Goal: Information Seeking & Learning: Learn about a topic

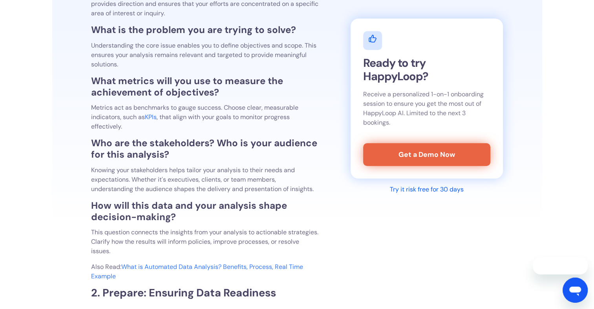
scroll to position [707, 0]
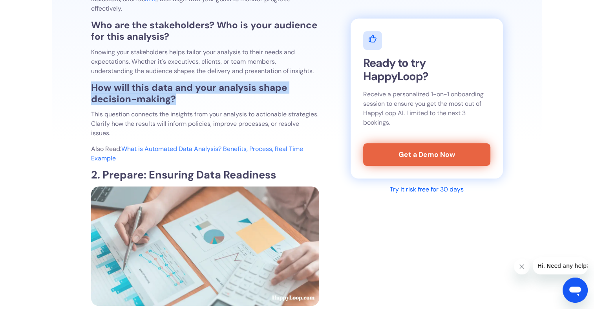
drag, startPoint x: 176, startPoint y: 92, endPoint x: 251, endPoint y: 96, distance: 74.4
drag, startPoint x: 251, startPoint y: 96, endPoint x: 220, endPoint y: 96, distance: 30.3
click at [220, 96] on h3 "How will this data and your analysis shape decision-making?" at bounding box center [205, 93] width 228 height 23
click at [185, 103] on h3 "How will this data and your analysis shape decision-making?" at bounding box center [205, 93] width 228 height 23
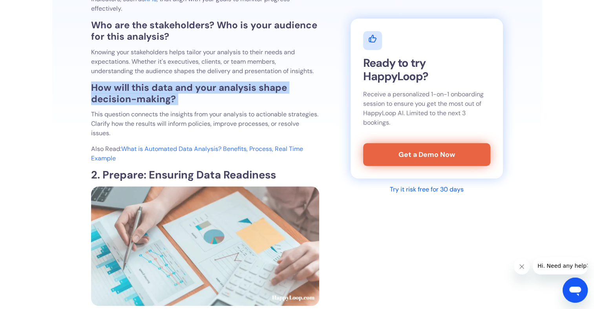
drag, startPoint x: 185, startPoint y: 103, endPoint x: 46, endPoint y: 77, distance: 142.2
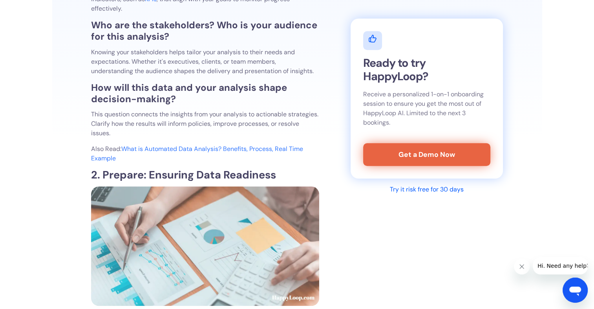
drag, startPoint x: 46, startPoint y: 77, endPoint x: 42, endPoint y: 169, distance: 92.0
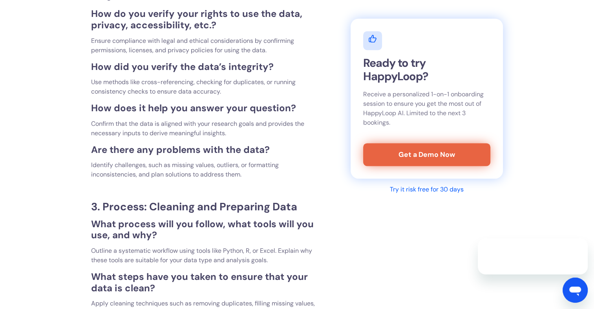
scroll to position [1179, 0]
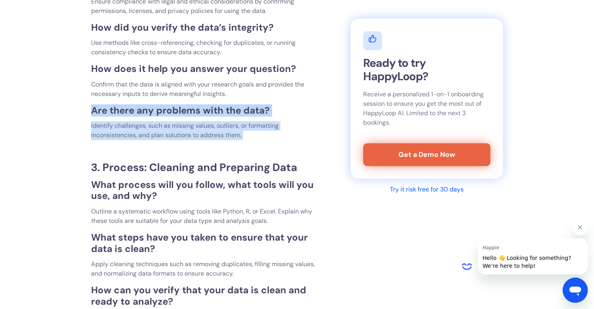
drag, startPoint x: 88, startPoint y: 112, endPoint x: 246, endPoint y: 143, distance: 160.3
click at [246, 143] on div "Data analysis is a crucial process that empowers businesses and individuals to …" at bounding box center [297, 299] width 490 height 2523
click at [246, 143] on div "Data analysis is a crucial process that empowers businesses and individuals to …" at bounding box center [205, 299] width 228 height 2444
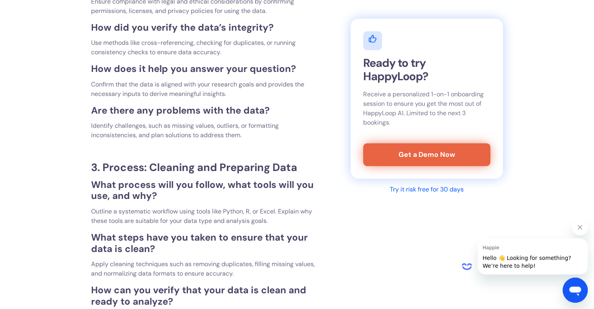
click at [232, 171] on strong "3. Process: Cleaning and Preparing Data" at bounding box center [194, 167] width 206 height 14
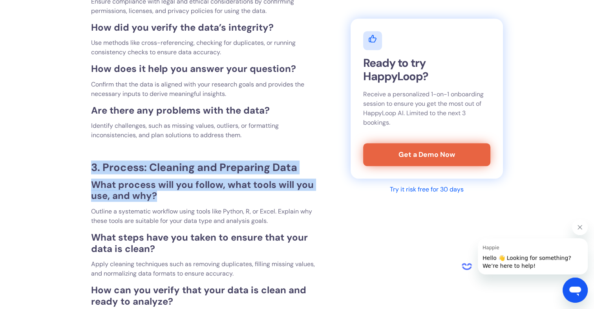
drag, startPoint x: 152, startPoint y: 189, endPoint x: 57, endPoint y: 161, distance: 99.9
click at [57, 161] on div "Data analysis is a crucial process that empowers businesses and individuals to …" at bounding box center [297, 299] width 490 height 2523
click at [61, 194] on div "Data analysis is a crucial process that empowers businesses and individuals to …" at bounding box center [297, 299] width 490 height 2523
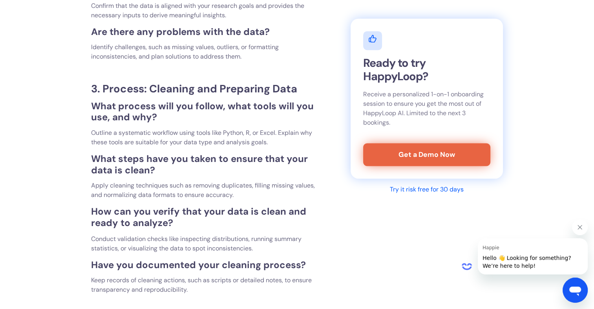
scroll to position [1297, 0]
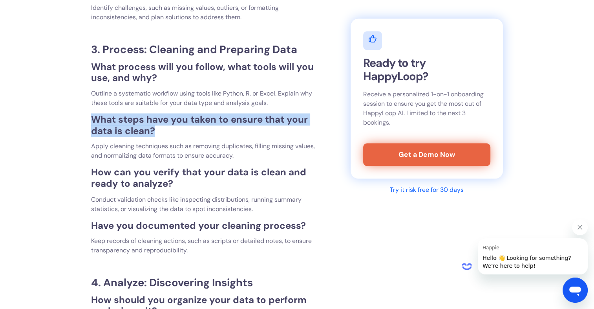
drag, startPoint x: 82, startPoint y: 121, endPoint x: 187, endPoint y: 129, distance: 105.6
click at [187, 129] on div "Data analysis is a crucial process that empowers businesses and individuals to …" at bounding box center [297, 181] width 490 height 2523
drag, startPoint x: 187, startPoint y: 129, endPoint x: 184, endPoint y: 132, distance: 4.2
click at [187, 129] on h3 "What steps have you taken to ensure that your data is clean?" at bounding box center [205, 125] width 228 height 23
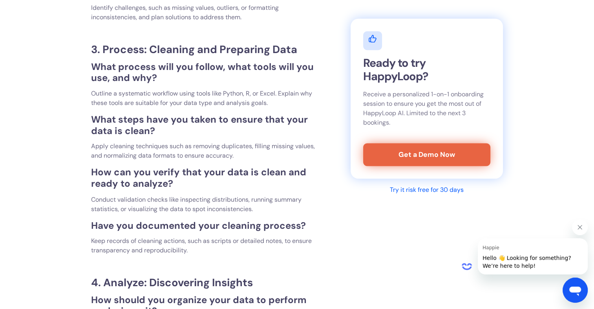
click at [169, 145] on p "Apply cleaning techniques such as removing duplicates, filling missing values, …" at bounding box center [205, 150] width 228 height 19
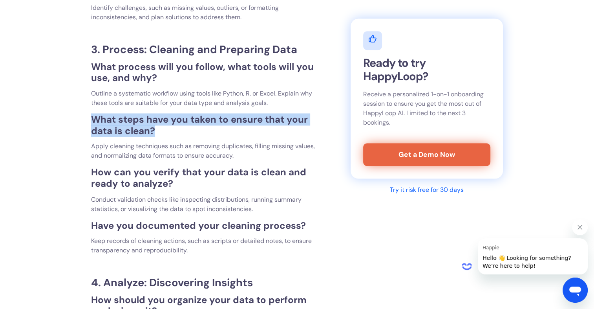
drag, startPoint x: 170, startPoint y: 134, endPoint x: 75, endPoint y: 123, distance: 95.7
click at [75, 123] on div "Data analysis is a crucial process that empowers businesses and individuals to …" at bounding box center [297, 181] width 490 height 2523
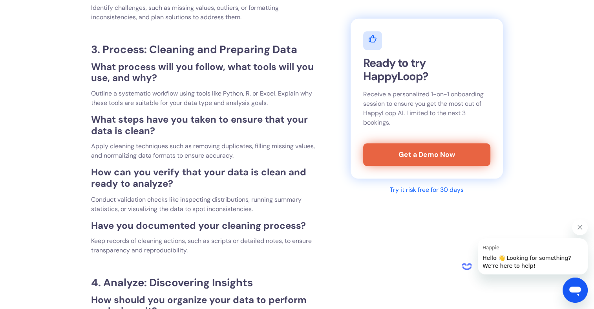
click at [77, 138] on div "Data analysis is a crucial process that empowers businesses and individuals to …" at bounding box center [297, 181] width 490 height 2523
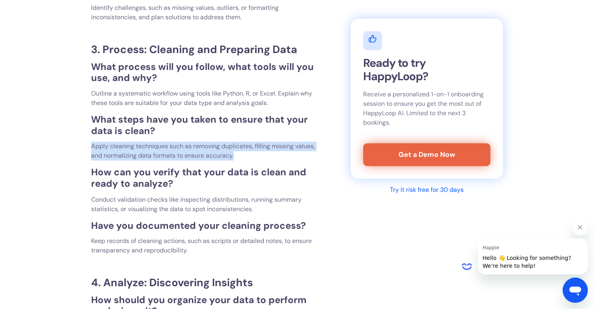
drag, startPoint x: 84, startPoint y: 148, endPoint x: 242, endPoint y: 159, distance: 157.9
click at [242, 159] on div "Data analysis is a crucial process that empowers businesses and individuals to …" at bounding box center [297, 181] width 490 height 2523
click at [242, 159] on p "Apply cleaning techniques such as removing duplicates, filling missing values, …" at bounding box center [205, 150] width 228 height 19
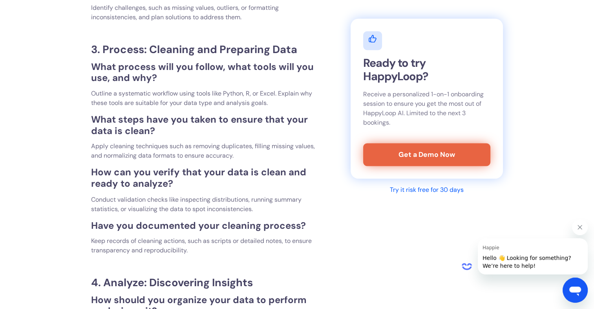
click at [241, 163] on div "Data analysis is a crucial process that empowers businesses and individuals to …" at bounding box center [205, 182] width 228 height 2444
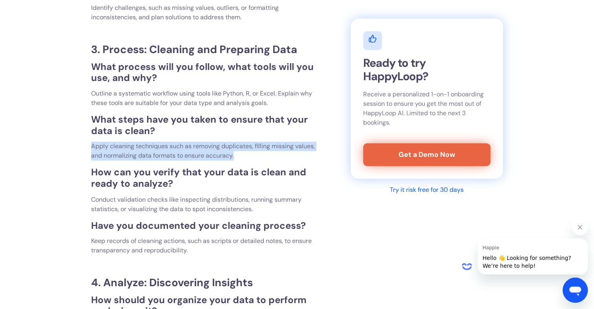
drag, startPoint x: 244, startPoint y: 160, endPoint x: 72, endPoint y: 150, distance: 171.6
click at [72, 150] on div "Data analysis is a crucial process that empowers businesses and individuals to …" at bounding box center [297, 181] width 490 height 2523
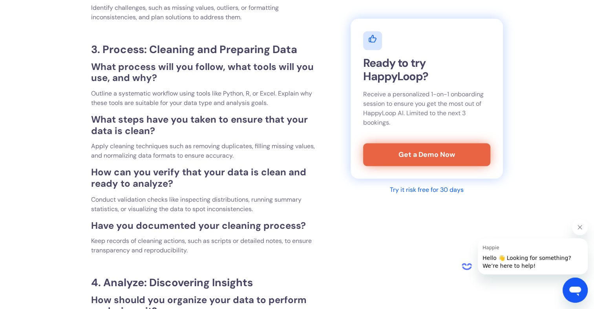
click at [81, 164] on div "Data analysis is a crucial process that empowers businesses and individuals to …" at bounding box center [297, 181] width 490 height 2523
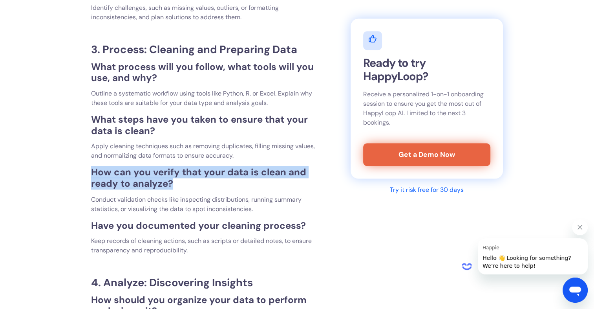
drag, startPoint x: 85, startPoint y: 166, endPoint x: 229, endPoint y: 185, distance: 145.0
click at [229, 185] on div "Data analysis is a crucial process that empowers businesses and individuals to …" at bounding box center [297, 181] width 490 height 2523
click at [229, 185] on h3 "How can you verify that your data is clean and ready to analyze?" at bounding box center [205, 178] width 228 height 23
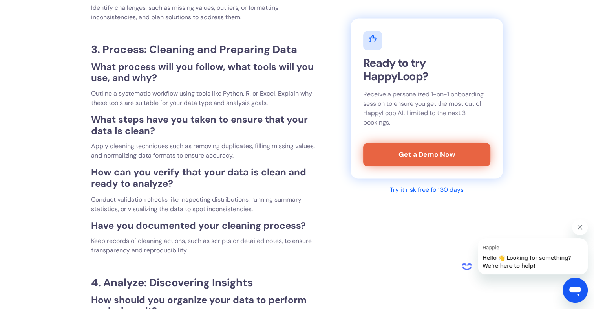
click at [198, 197] on p "Conduct validation checks like inspecting distributions, running summary statis…" at bounding box center [205, 203] width 228 height 19
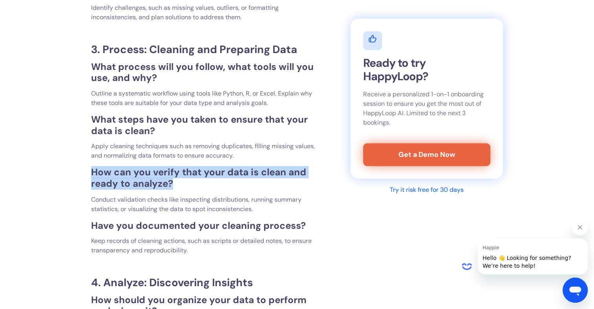
drag, startPoint x: 197, startPoint y: 183, endPoint x: 55, endPoint y: 174, distance: 142.2
click at [55, 174] on div "Data analysis is a crucial process that empowers businesses and individuals to …" at bounding box center [297, 181] width 490 height 2523
drag, startPoint x: 55, startPoint y: 174, endPoint x: 61, endPoint y: 179, distance: 8.1
click at [55, 174] on div "Data analysis is a crucial process that empowers businesses and individuals to …" at bounding box center [297, 181] width 490 height 2523
click at [69, 182] on div "Data analysis is a crucial process that empowers businesses and individuals to …" at bounding box center [297, 181] width 490 height 2523
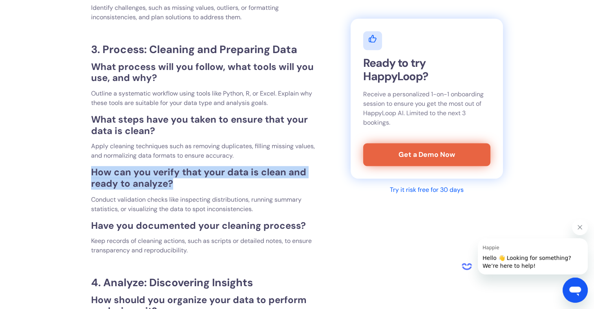
drag, startPoint x: 71, startPoint y: 173, endPoint x: 188, endPoint y: 184, distance: 117.6
click at [188, 184] on div "Data analysis is a crucial process that empowers businesses and individuals to …" at bounding box center [297, 181] width 490 height 2523
click at [188, 184] on h3 "How can you verify that your data is clean and ready to analyze?" at bounding box center [205, 178] width 228 height 23
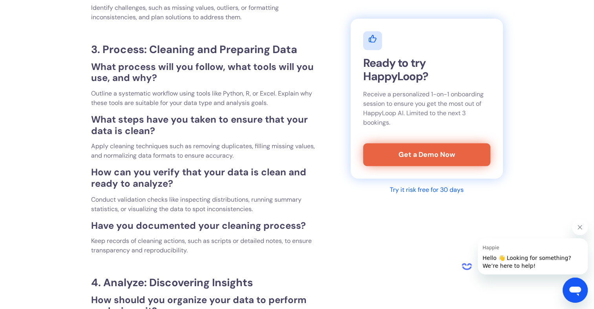
click at [191, 200] on p "Conduct validation checks like inspecting distributions, running summary statis…" at bounding box center [205, 203] width 228 height 19
click at [92, 198] on p "Conduct validation checks like inspecting distributions, running summary statis…" at bounding box center [205, 203] width 228 height 19
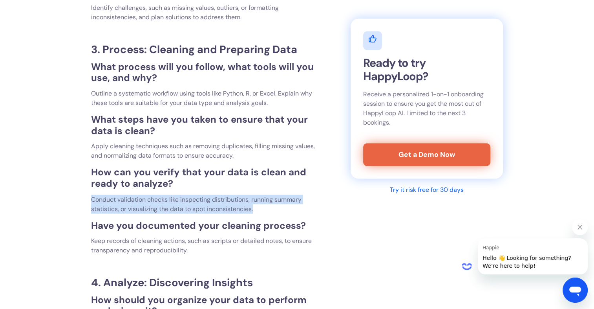
drag, startPoint x: 89, startPoint y: 198, endPoint x: 270, endPoint y: 213, distance: 181.7
click at [270, 213] on div "Data analysis is a crucial process that empowers businesses and individuals to …" at bounding box center [297, 181] width 490 height 2523
click at [270, 213] on p "Conduct validation checks like inspecting distributions, running summary statis…" at bounding box center [205, 203] width 228 height 19
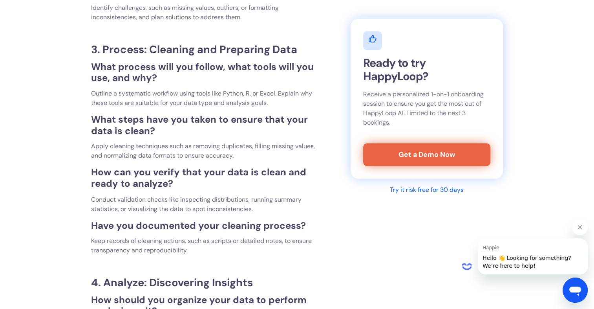
click at [270, 217] on div "Data analysis is a crucial process that empowers businesses and individuals to …" at bounding box center [205, 182] width 228 height 2444
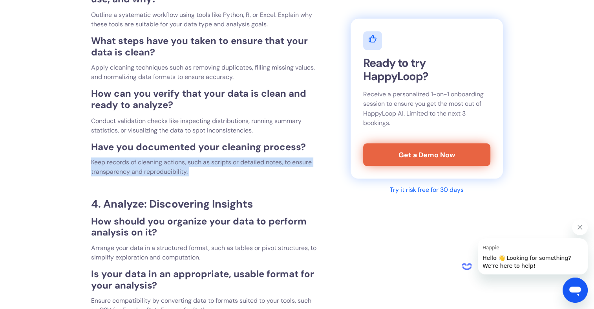
drag, startPoint x: 226, startPoint y: 180, endPoint x: 90, endPoint y: 160, distance: 138.1
click at [90, 160] on div "Data analysis is a crucial process that empowers businesses and individuals to …" at bounding box center [297, 103] width 490 height 2523
click at [90, 171] on div "Data analysis is a crucial process that empowers businesses and individuals to …" at bounding box center [297, 103] width 490 height 2523
drag, startPoint x: 90, startPoint y: 162, endPoint x: 218, endPoint y: 173, distance: 128.2
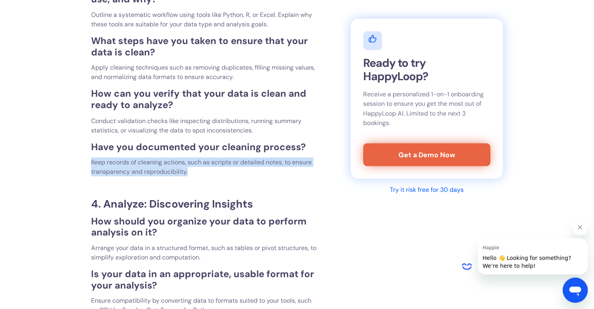
click at [218, 173] on div "Data analysis is a crucial process that empowers businesses and individuals to …" at bounding box center [297, 103] width 490 height 2523
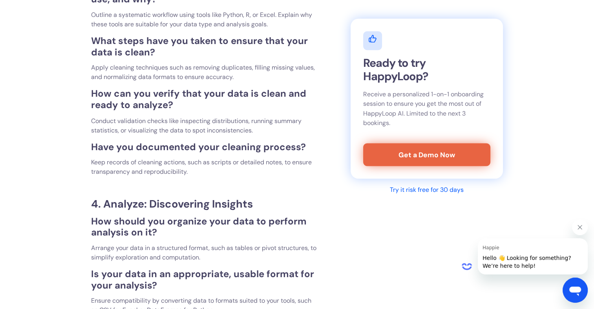
drag, startPoint x: 218, startPoint y: 173, endPoint x: 233, endPoint y: 180, distance: 16.4
click at [233, 180] on div "Data analysis is a crucial process that empowers businesses and individuals to …" at bounding box center [205, 103] width 228 height 2444
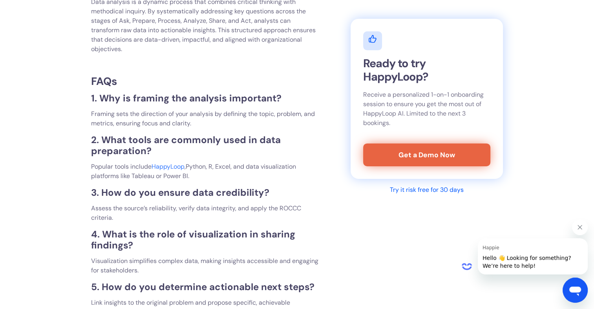
scroll to position [2672, 0]
